Goal: Information Seeking & Learning: Learn about a topic

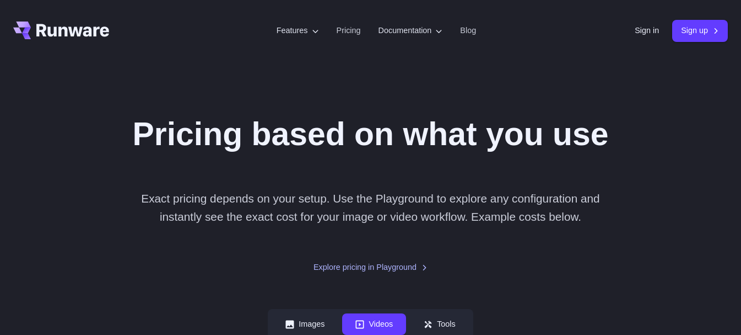
scroll to position [228, 0]
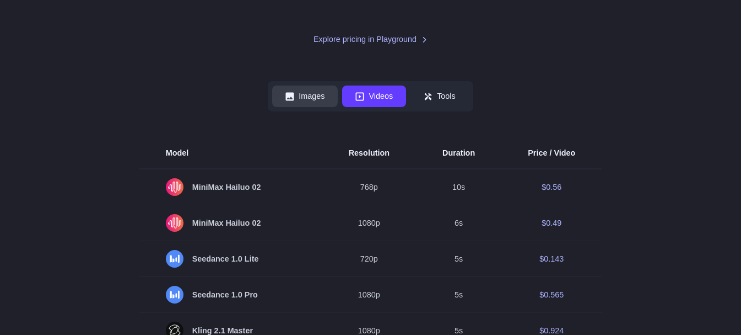
click at [310, 107] on button "Images" at bounding box center [305, 95] width 66 height 21
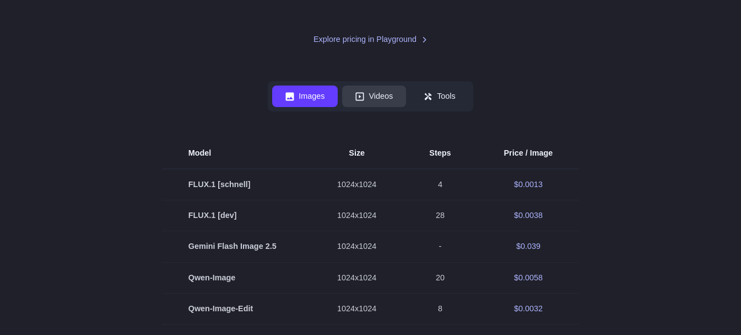
click at [375, 107] on button "Videos" at bounding box center [374, 95] width 64 height 21
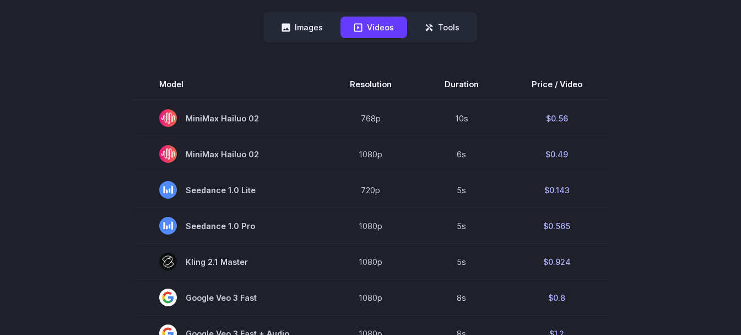
scroll to position [167, 0]
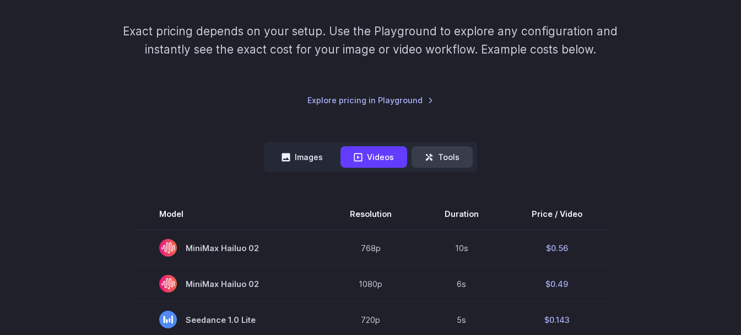
click at [454, 155] on button "Tools" at bounding box center [442, 156] width 61 height 21
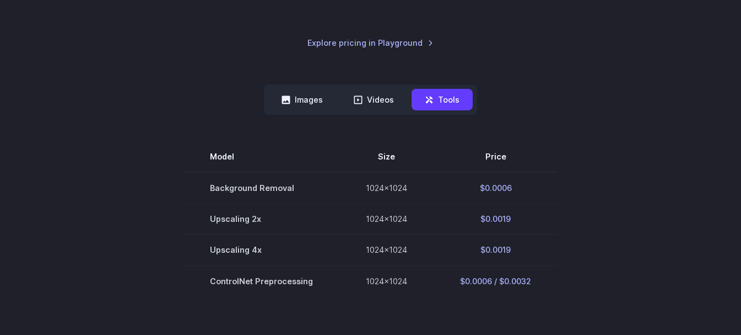
scroll to position [254, 0]
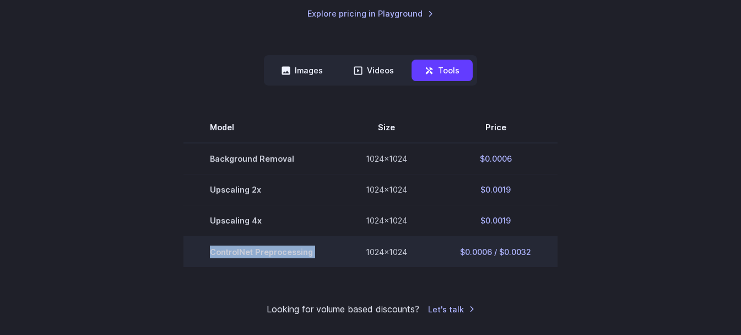
drag, startPoint x: 207, startPoint y: 255, endPoint x: 318, endPoint y: 254, distance: 111.4
click at [346, 254] on tr "ControlNet Preprocessing 1024x1024 $0.0006 / $0.0032" at bounding box center [371, 251] width 374 height 31
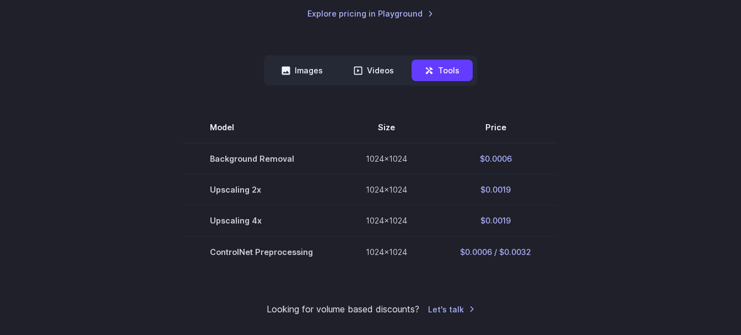
click at [127, 234] on section "Model Size Price Background Removal 1024x1024 $0.0006 Upscaling 2x 1024x1024 $0…" at bounding box center [370, 189] width 715 height 154
click at [390, 77] on button "Videos" at bounding box center [374, 70] width 67 height 21
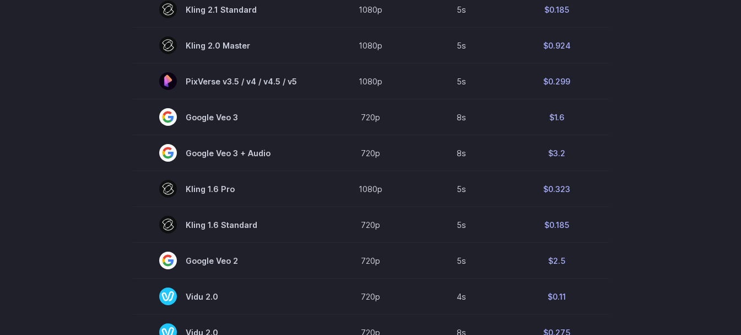
scroll to position [759, 0]
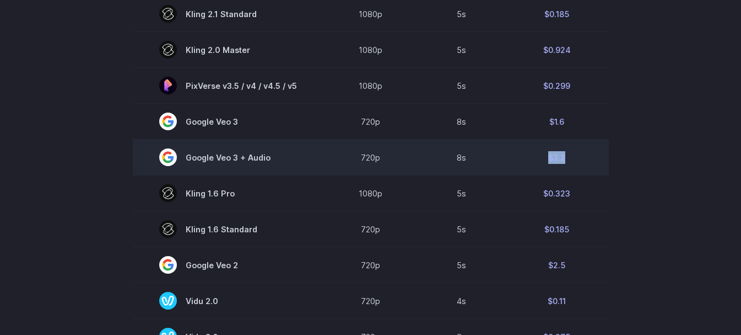
drag, startPoint x: 566, startPoint y: 150, endPoint x: 545, endPoint y: 157, distance: 21.4
click at [545, 157] on td "$3.2" at bounding box center [557, 157] width 104 height 36
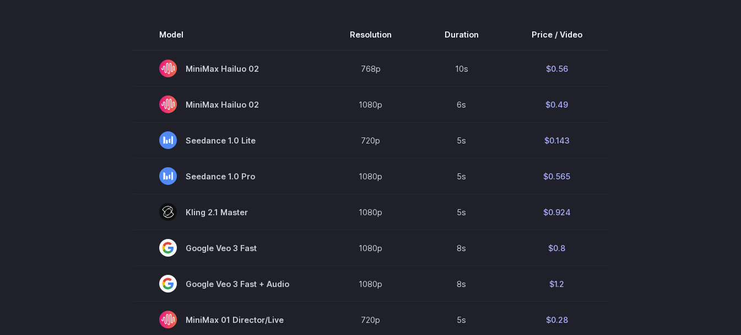
scroll to position [318, 0]
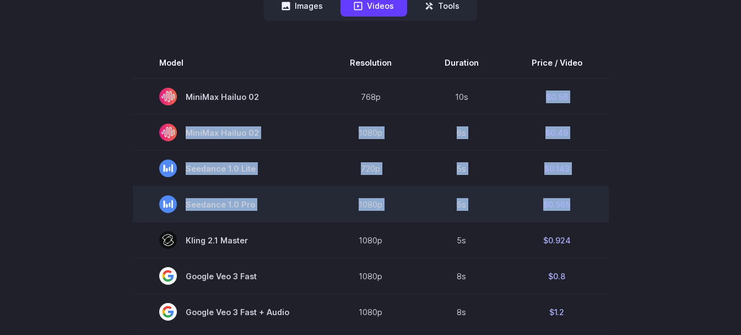
drag, startPoint x: 536, startPoint y: 89, endPoint x: 579, endPoint y: 210, distance: 128.1
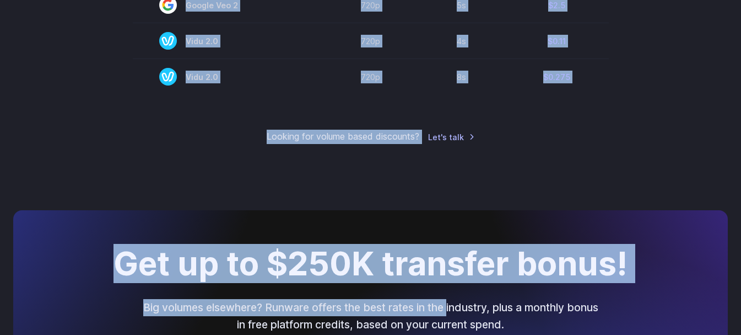
scroll to position [1031, 0]
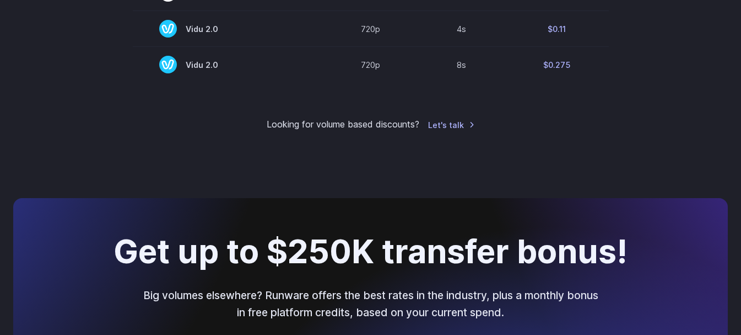
drag, startPoint x: 462, startPoint y: 271, endPoint x: 480, endPoint y: 92, distance: 180.5
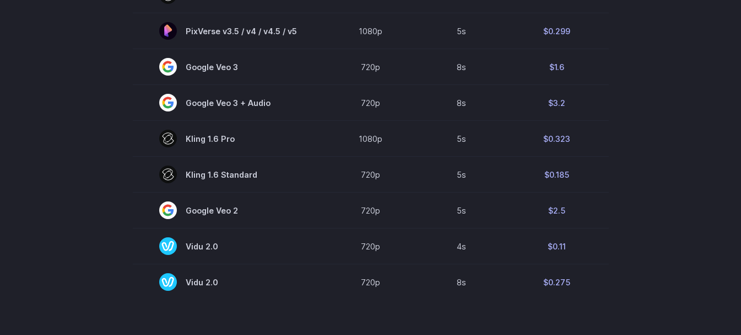
scroll to position [809, 0]
